Goal: Obtain resource: Download file/media

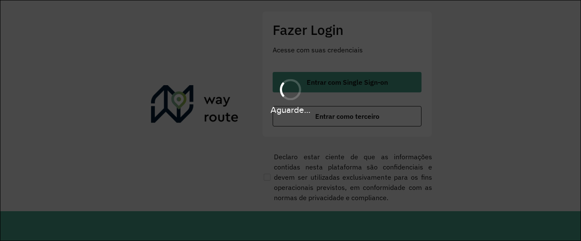
click at [364, 86] on hb-app "Aguarde... Pop-up bloqueado! Seu navegador bloqueou automáticamente a abertura …" at bounding box center [290, 120] width 581 height 241
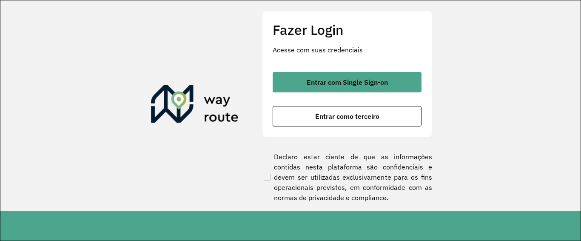
click at [364, 85] on span "Entrar com Single Sign-on" at bounding box center [347, 82] width 81 height 7
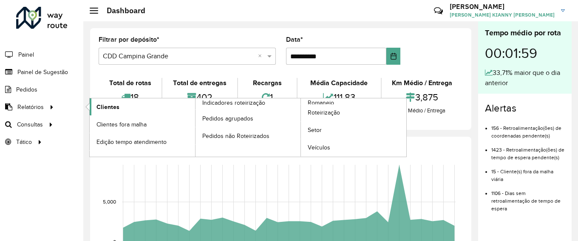
click at [136, 111] on link "Clientes" at bounding box center [142, 106] width 105 height 17
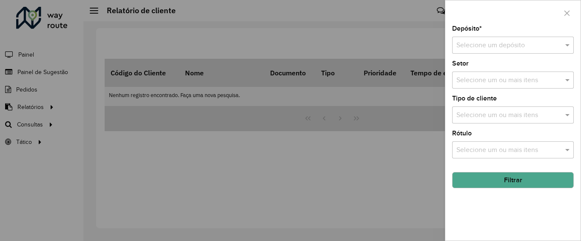
click at [531, 48] on input "text" at bounding box center [504, 45] width 96 height 10
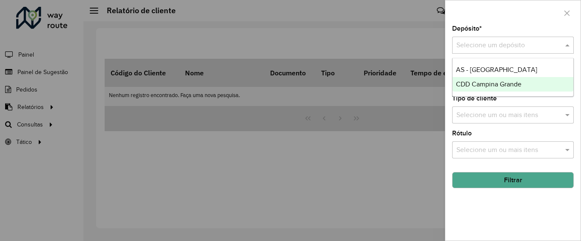
click at [495, 87] on span "CDD Campina Grande" at bounding box center [489, 83] width 66 height 7
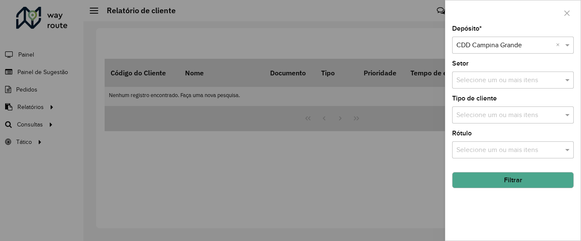
click at [501, 74] on div "Selecione um ou mais itens" at bounding box center [513, 79] width 122 height 17
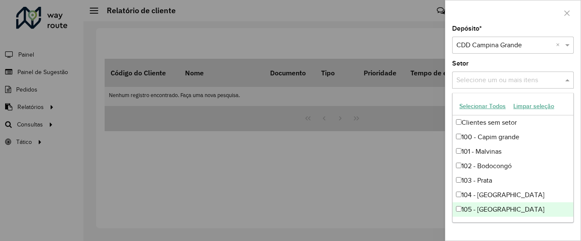
click at [515, 227] on div "Depósito * Selecione um depósito × CDD Campina Grande × Setor Selecione um ou m…" at bounding box center [512, 133] width 135 height 215
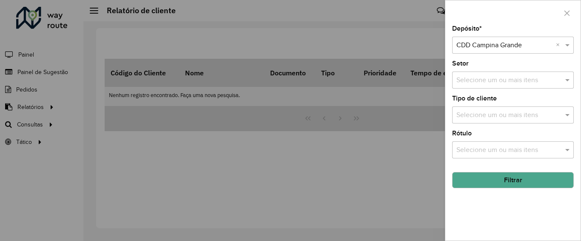
click at [501, 179] on button "Filtrar" at bounding box center [513, 180] width 122 height 16
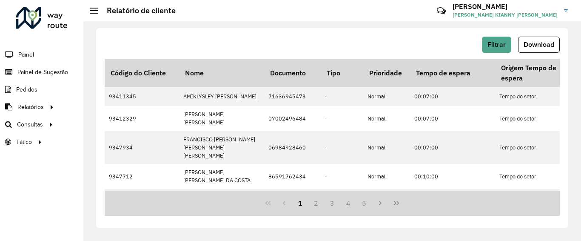
click at [524, 36] on div "Filtrar Download Código do Cliente Nome Documento Tipo Prioridade Tempo de espe…" at bounding box center [332, 128] width 472 height 200
click at [527, 51] on button "Download" at bounding box center [539, 45] width 42 height 16
click at [58, 71] on span "Painel de Sugestão" at bounding box center [43, 72] width 53 height 9
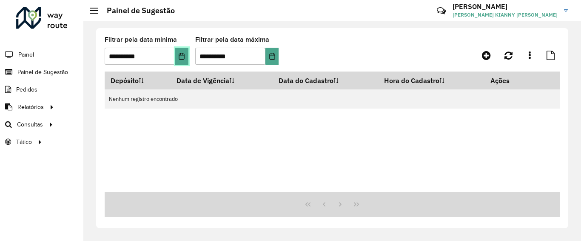
click at [183, 59] on icon "Choose Date" at bounding box center [182, 56] width 6 height 7
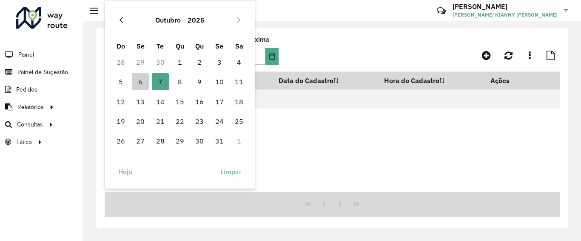
click at [124, 20] on icon "Previous Month" at bounding box center [121, 20] width 7 height 7
click at [120, 22] on icon "Previous Month" at bounding box center [121, 20] width 7 height 7
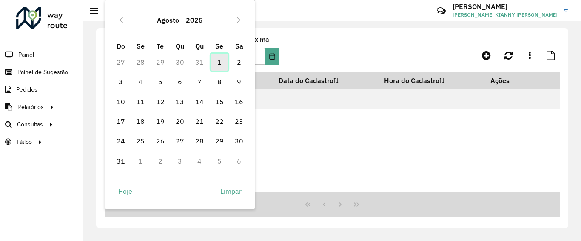
click at [217, 66] on span "1" at bounding box center [219, 62] width 17 height 17
type input "**********"
